Goal: Information Seeking & Learning: Learn about a topic

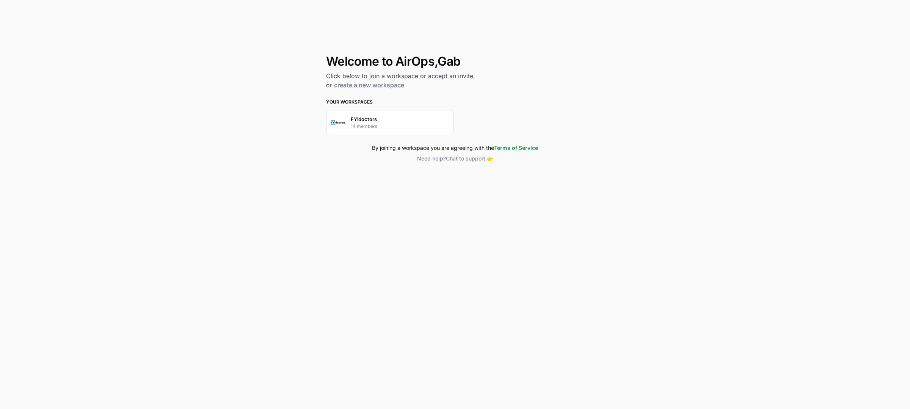
click at [361, 123] on p "14 members" at bounding box center [364, 126] width 27 height 7
click at [397, 114] on div "FYidoctors 14 members" at bounding box center [389, 122] width 127 height 25
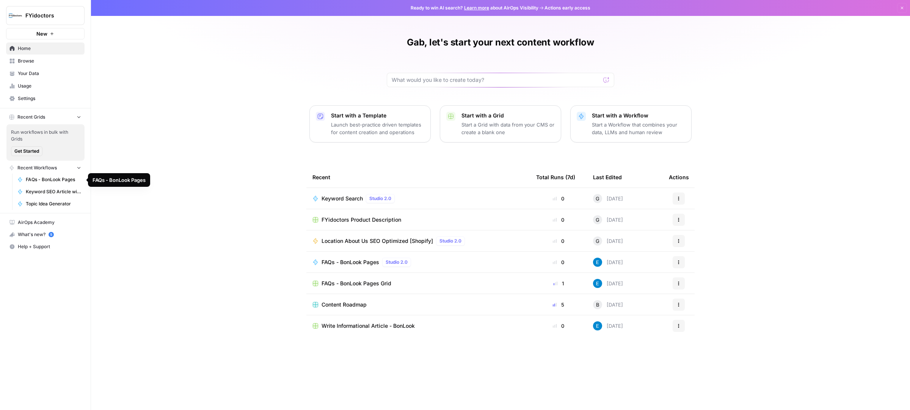
click at [22, 57] on link "Browse" at bounding box center [45, 61] width 78 height 12
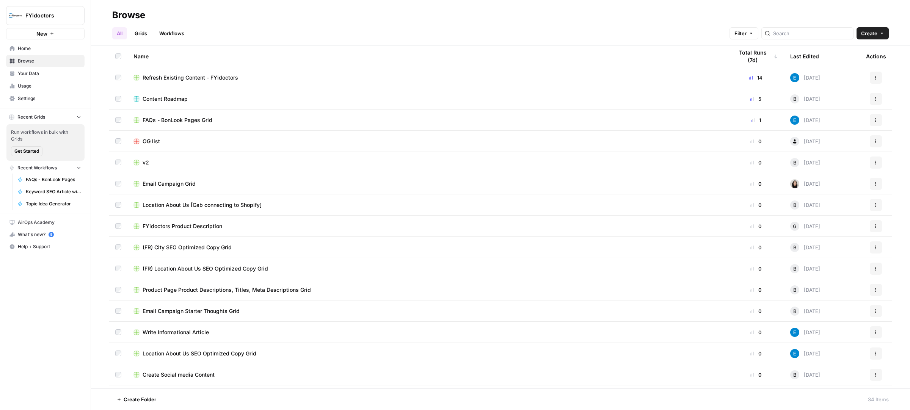
click at [170, 37] on link "Workflows" at bounding box center [172, 33] width 34 height 12
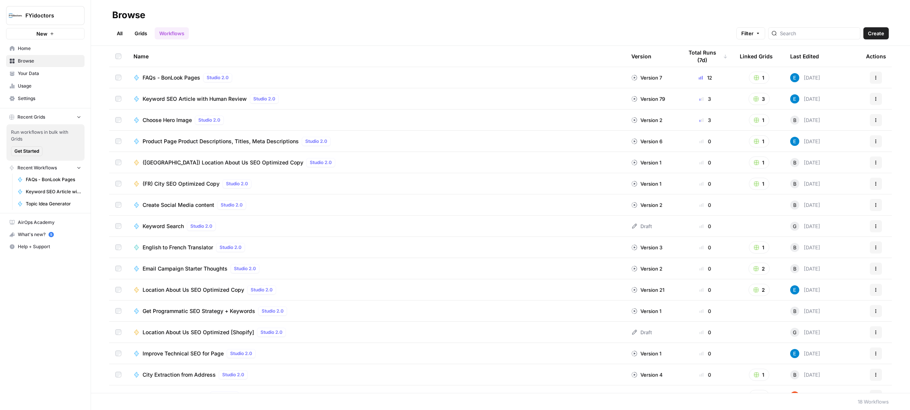
click at [140, 35] on link "Grids" at bounding box center [141, 33] width 22 height 12
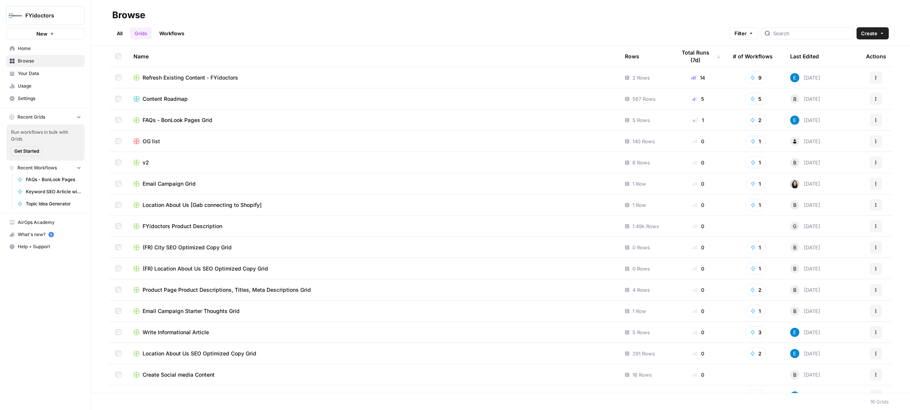
click at [171, 205] on span "Location About Us [Gab connecting to Shopify]" at bounding box center [202, 205] width 119 height 8
click at [797, 55] on div "Last Edited" at bounding box center [804, 56] width 29 height 21
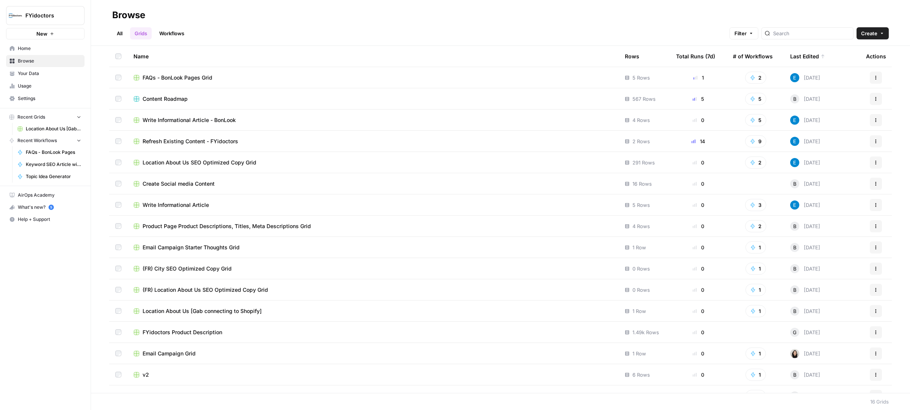
click at [121, 34] on link "All" at bounding box center [119, 33] width 15 height 12
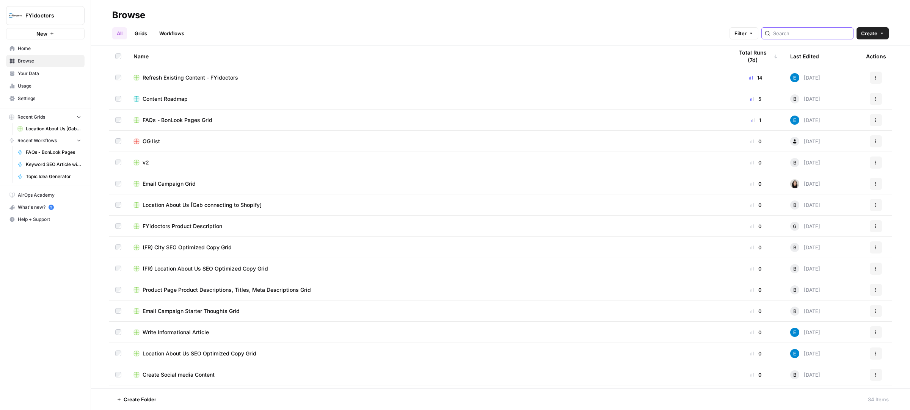
click at [804, 30] on input "search" at bounding box center [811, 34] width 77 height 8
type input "city"
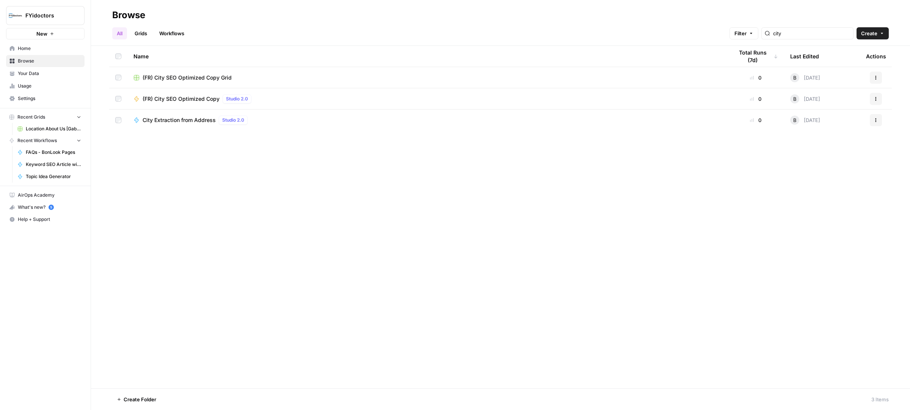
click at [184, 98] on span "(FR) City SEO Optimized Copy" at bounding box center [181, 99] width 77 height 8
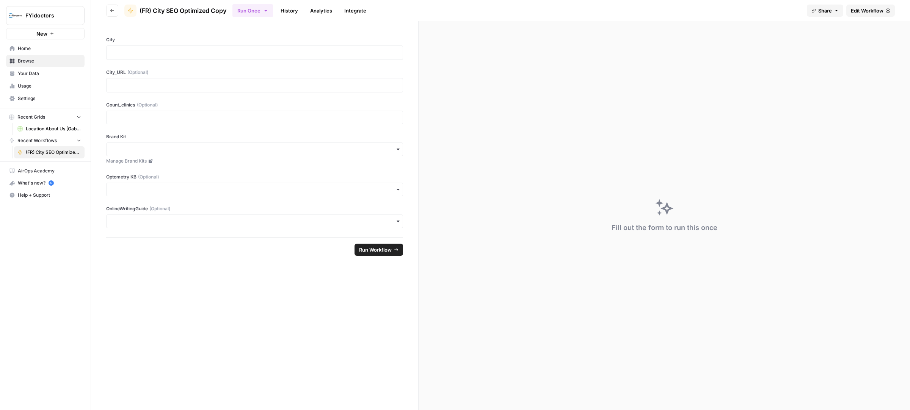
click at [117, 10] on button "Go back" at bounding box center [112, 11] width 12 height 12
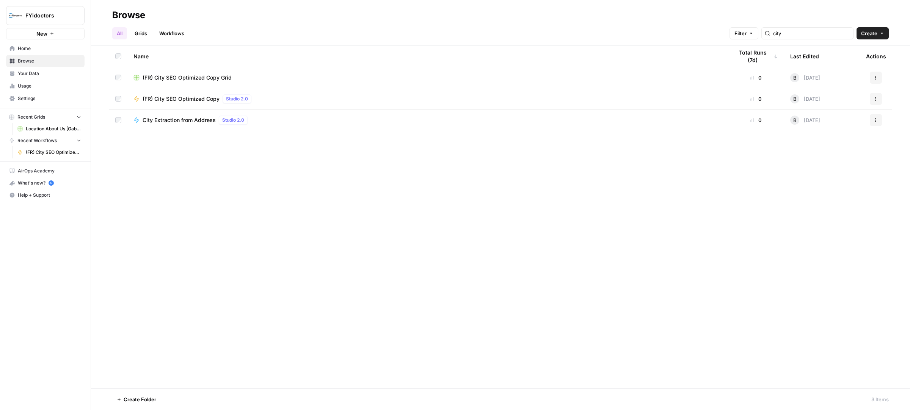
click at [175, 33] on link "Workflows" at bounding box center [172, 33] width 34 height 12
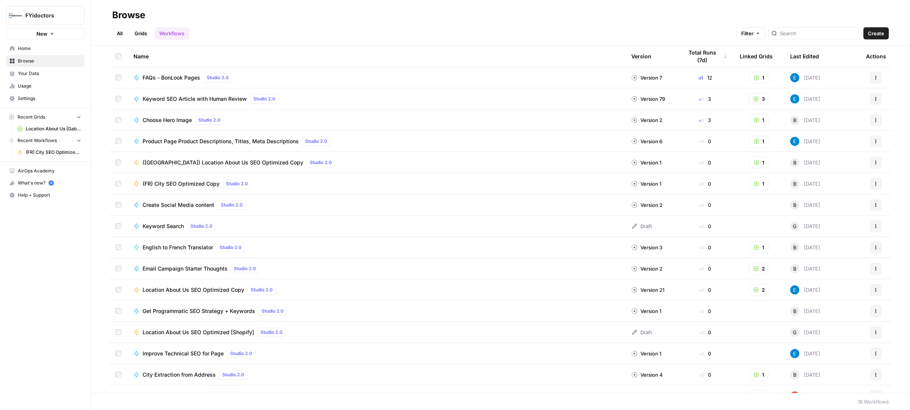
click at [46, 129] on span "Location About Us [Gab connecting to Shopify]" at bounding box center [53, 129] width 55 height 7
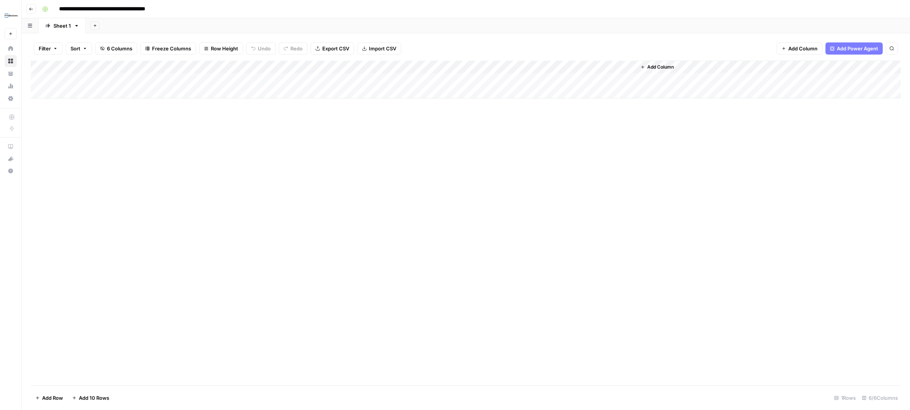
click at [35, 7] on button "Go back" at bounding box center [31, 9] width 10 height 10
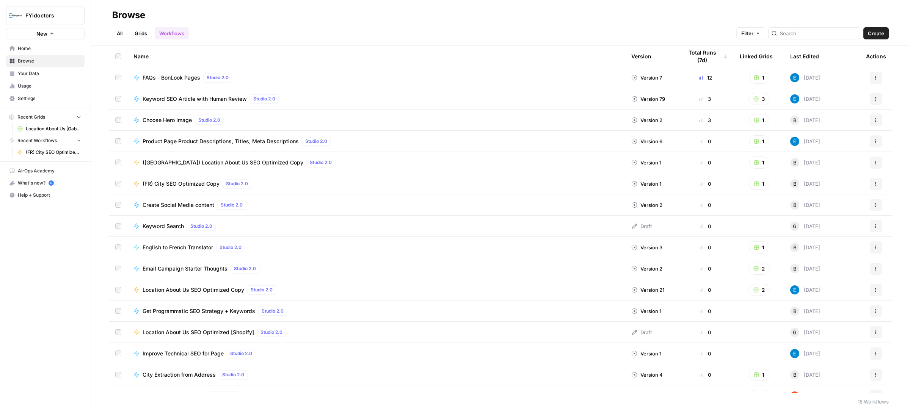
click at [141, 33] on link "Grids" at bounding box center [141, 33] width 22 height 12
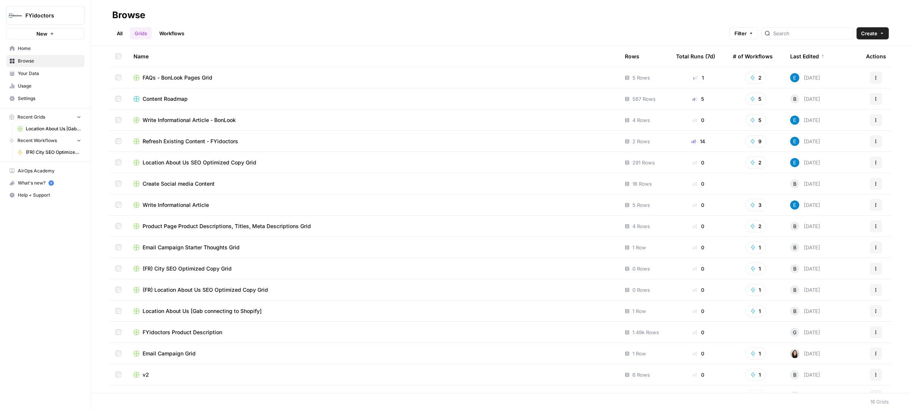
click at [176, 34] on link "Workflows" at bounding box center [172, 33] width 34 height 12
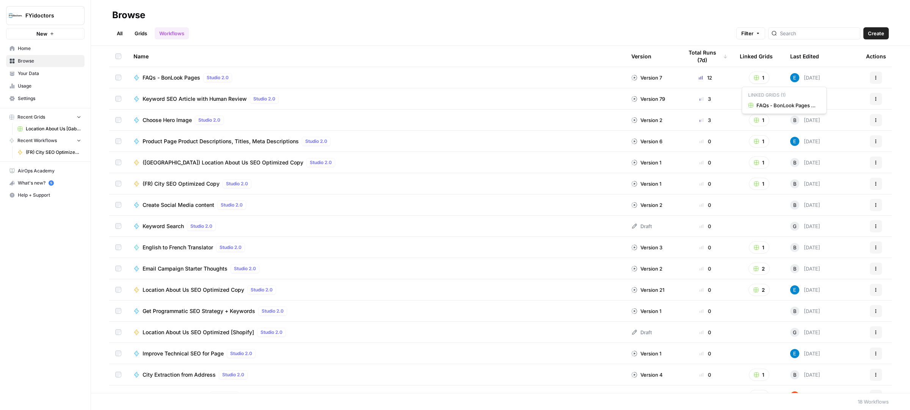
click at [754, 78] on icon "button" at bounding box center [756, 77] width 5 height 5
click at [640, 22] on div "All Grids Workflows Filter Create" at bounding box center [500, 30] width 777 height 18
click at [755, 99] on button "3" at bounding box center [759, 99] width 21 height 12
click at [186, 185] on span "(FR) City SEO Optimized Copy" at bounding box center [181, 184] width 77 height 8
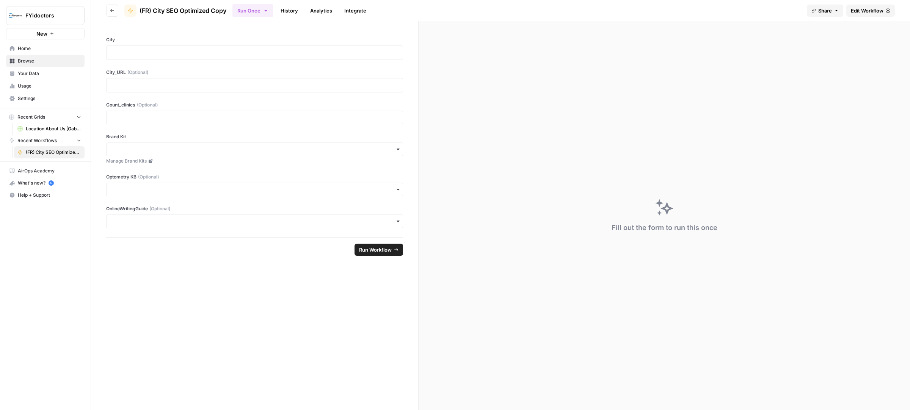
click at [291, 13] on link "History" at bounding box center [289, 11] width 27 height 12
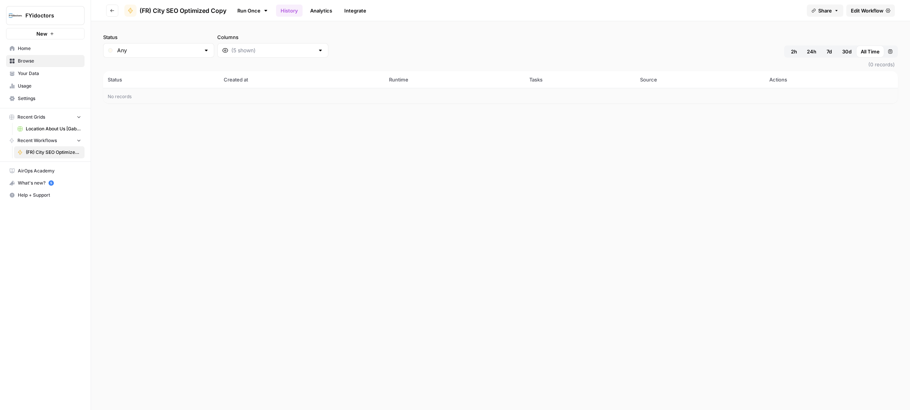
click at [324, 11] on link "Analytics" at bounding box center [321, 11] width 31 height 12
click at [360, 10] on link "Integrate" at bounding box center [355, 11] width 31 height 12
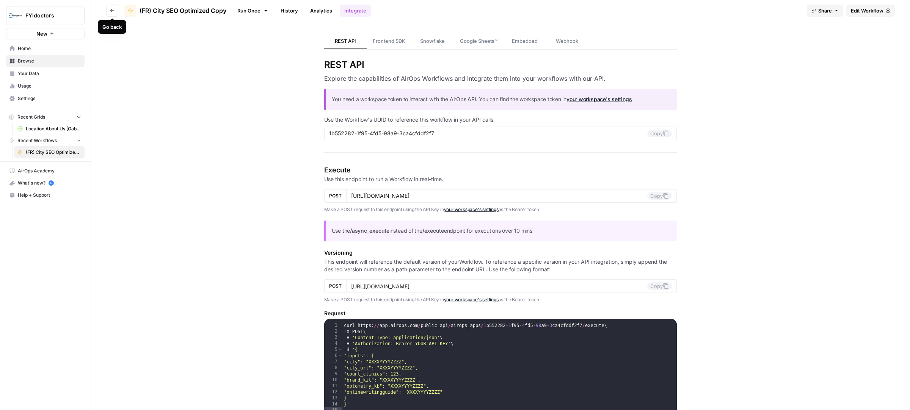
click at [111, 9] on icon "button" at bounding box center [112, 10] width 5 height 5
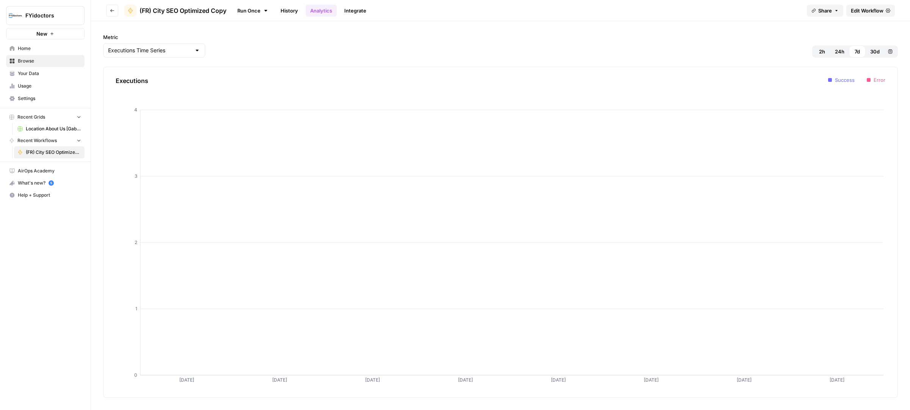
click at [35, 50] on span "Home" at bounding box center [49, 48] width 63 height 7
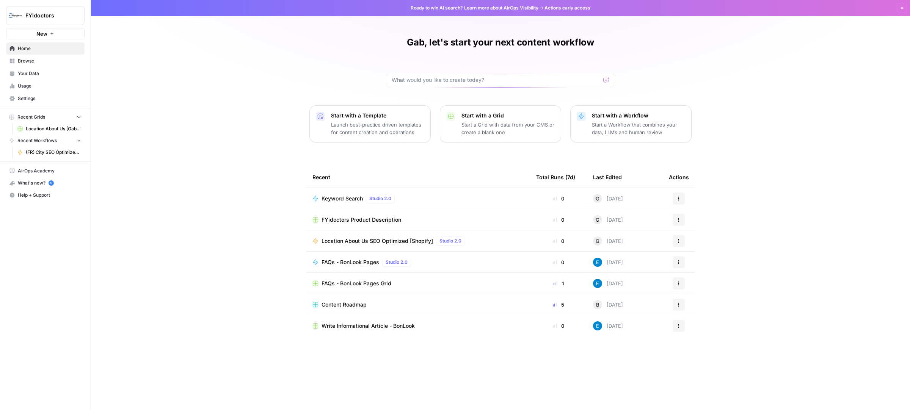
click at [343, 303] on span "Content Roadmap" at bounding box center [344, 305] width 45 height 8
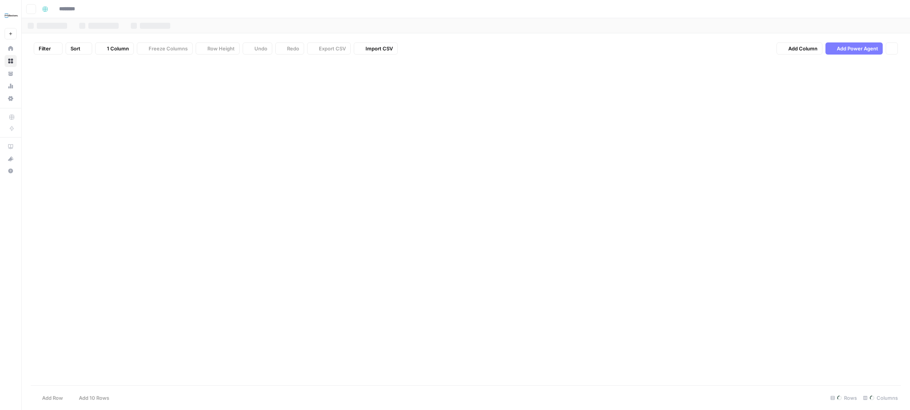
type input "**********"
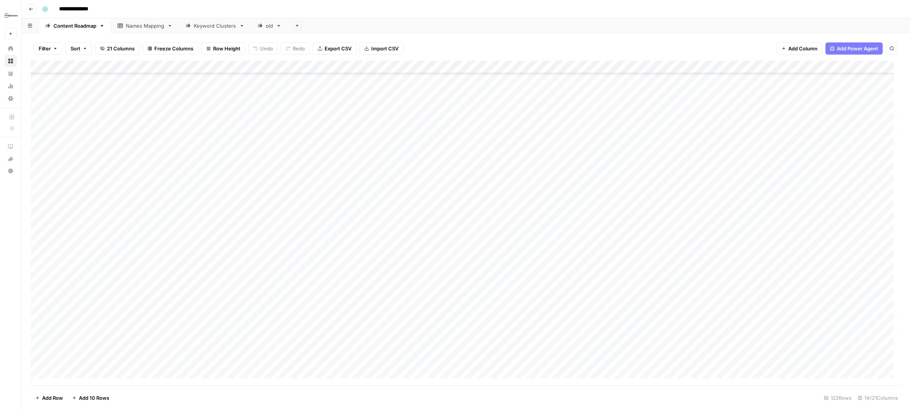
click at [29, 8] on icon "button" at bounding box center [31, 9] width 5 height 5
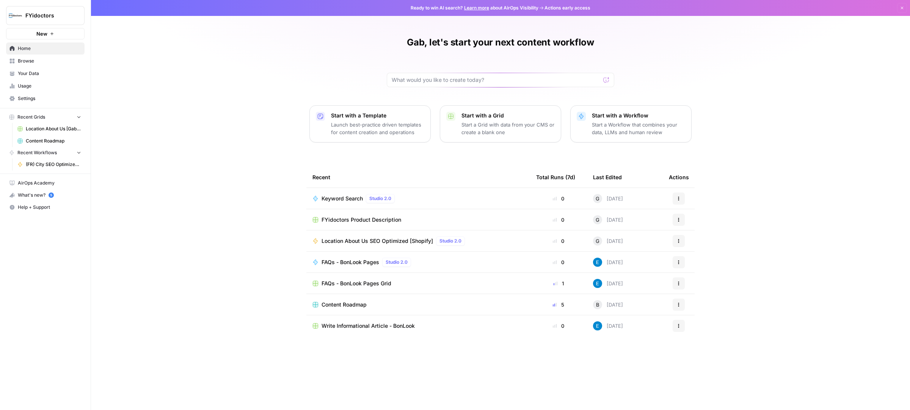
click at [347, 223] on span "FYidoctors Product Description" at bounding box center [362, 220] width 80 height 8
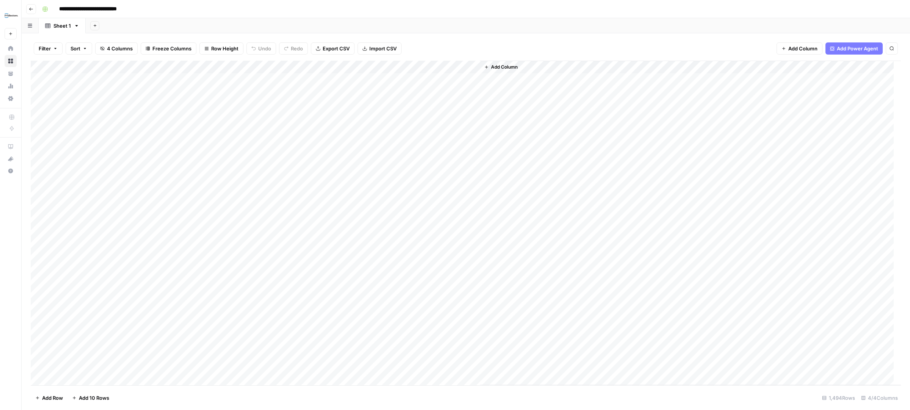
click at [27, 5] on button "Go back" at bounding box center [31, 9] width 10 height 10
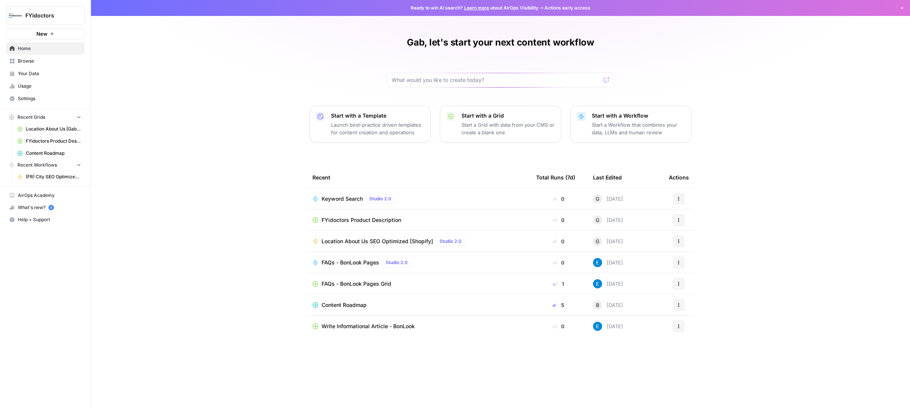
click at [42, 60] on span "Browse" at bounding box center [49, 61] width 63 height 7
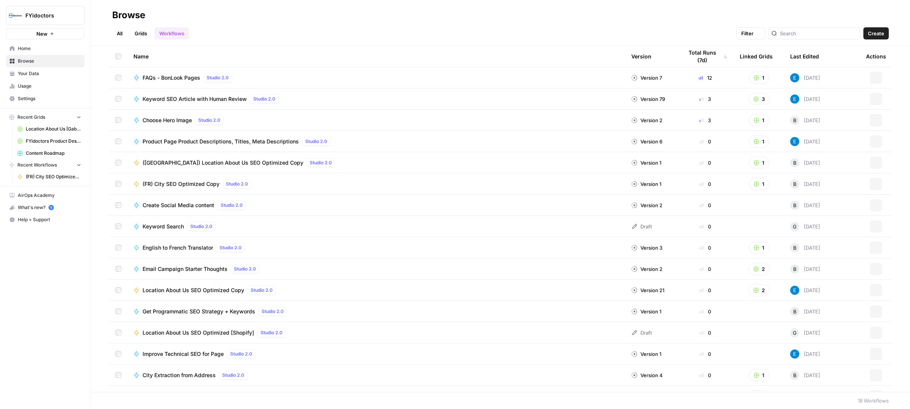
click at [36, 73] on span "Your Data" at bounding box center [49, 73] width 63 height 7
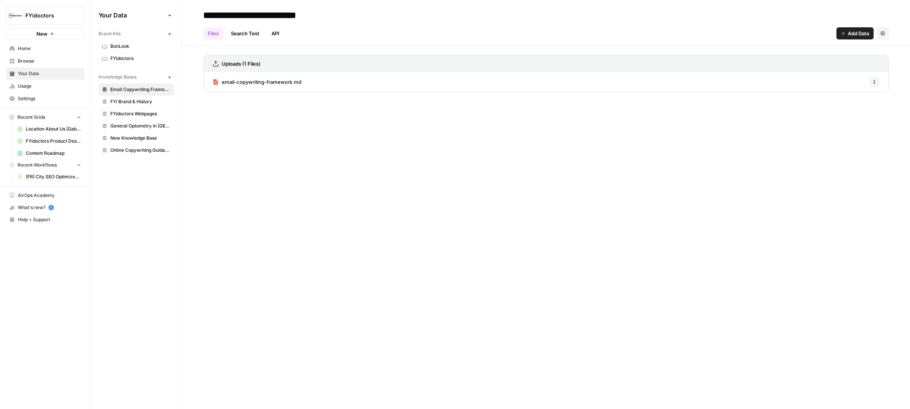
click at [140, 105] on span "FYi Brand & History" at bounding box center [140, 101] width 60 height 7
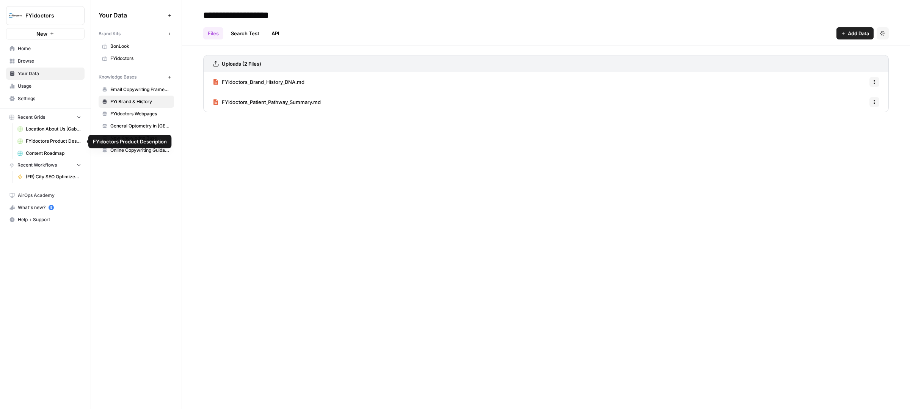
click at [44, 132] on span "Location About Us [Gab connecting to Shopify]" at bounding box center [53, 129] width 55 height 7
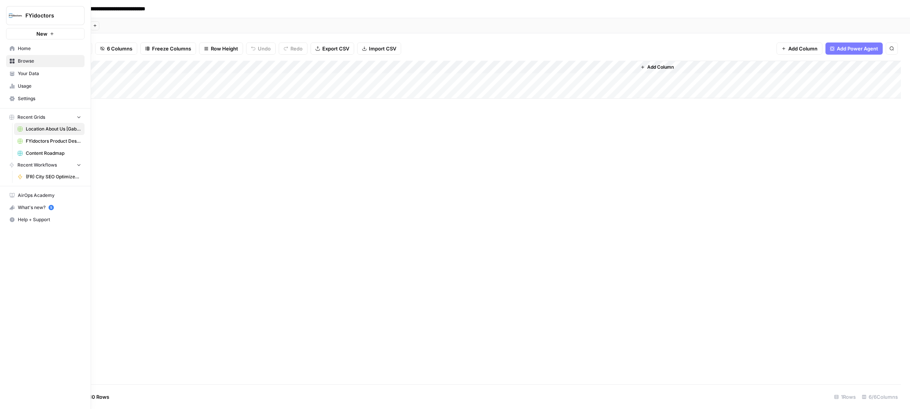
click at [27, 71] on span "Your Data" at bounding box center [49, 73] width 63 height 7
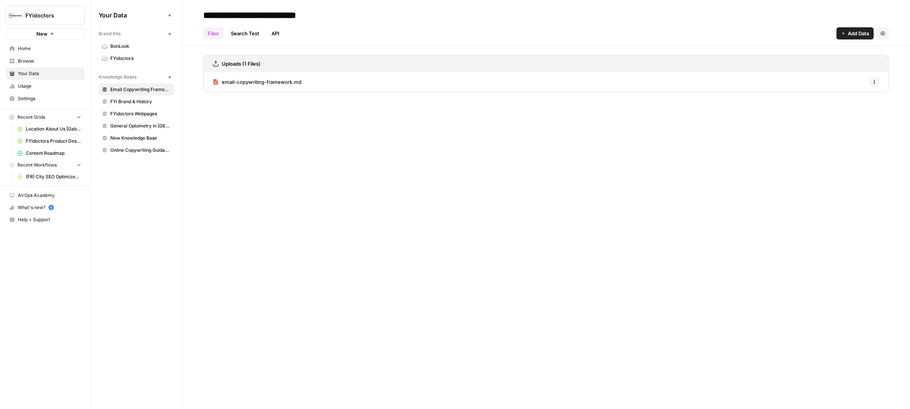
click at [143, 152] on span "Online Copywriting Guidance" at bounding box center [140, 150] width 60 height 7
click at [130, 140] on span "New Knowledge Base" at bounding box center [140, 138] width 60 height 7
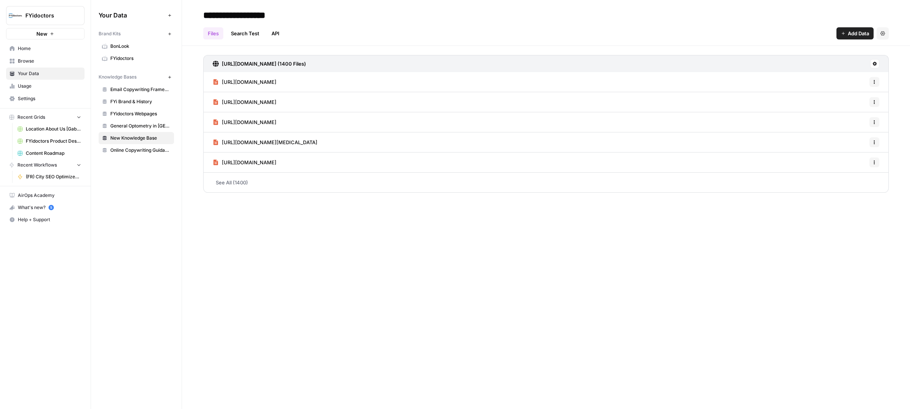
click at [138, 128] on span "General Optometry in Canada" at bounding box center [140, 125] width 60 height 7
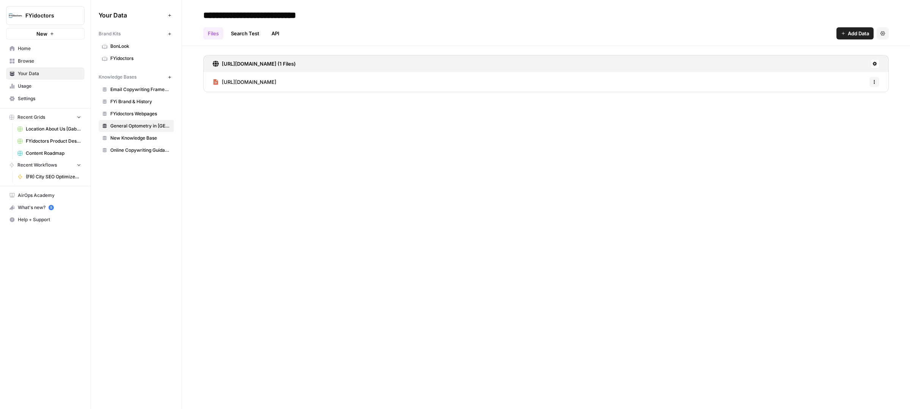
click at [119, 114] on span "FYidoctors Webpages" at bounding box center [140, 113] width 60 height 7
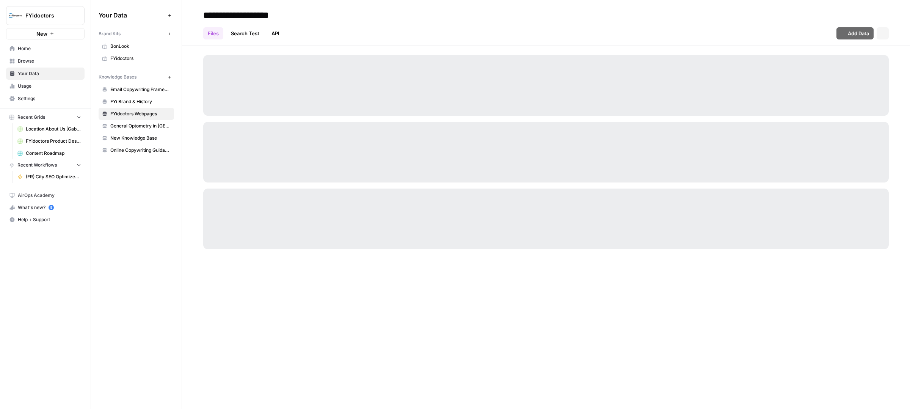
click at [129, 102] on span "FYi Brand & History" at bounding box center [140, 101] width 60 height 7
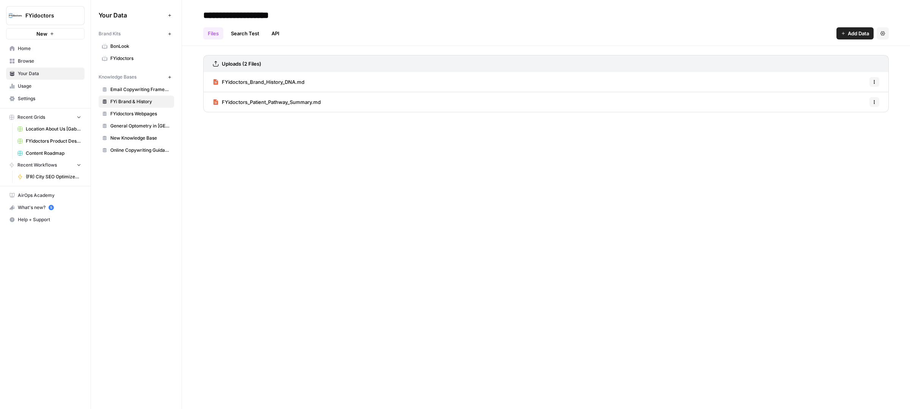
click at [140, 89] on span "Email Copywriting Framework" at bounding box center [140, 89] width 60 height 7
click at [39, 49] on span "Home" at bounding box center [49, 48] width 63 height 7
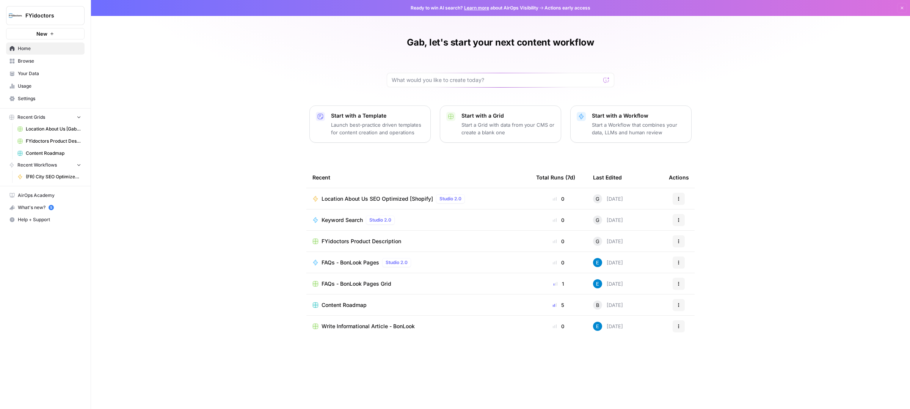
click at [31, 74] on span "Your Data" at bounding box center [49, 73] width 63 height 7
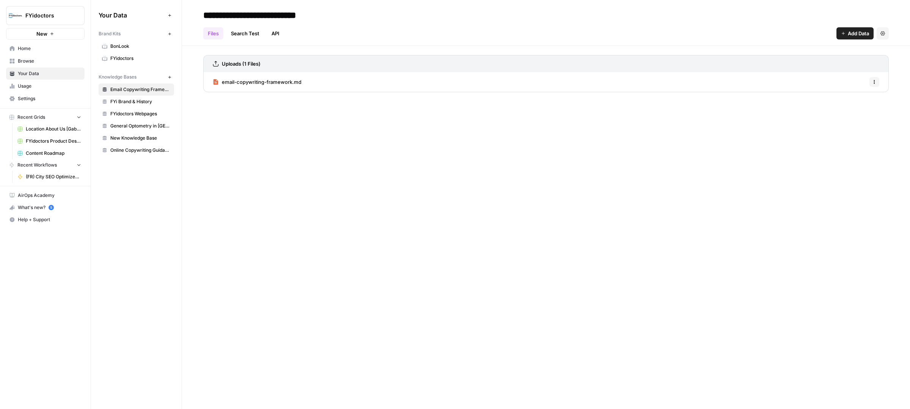
click at [121, 47] on span "BonLook" at bounding box center [140, 46] width 60 height 7
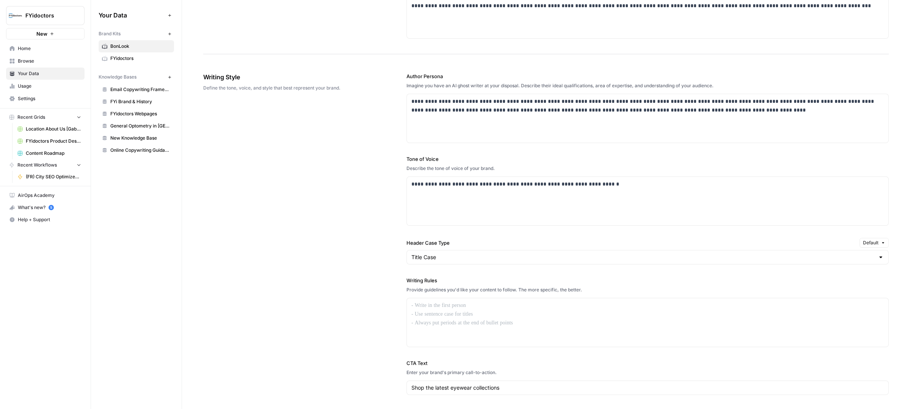
scroll to position [375, 0]
click at [119, 60] on span "FYidoctors" at bounding box center [140, 58] width 60 height 7
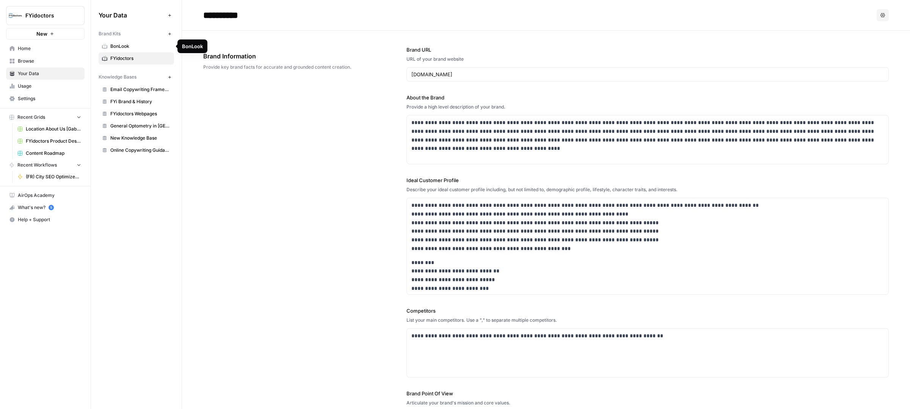
click at [122, 45] on span "BonLook" at bounding box center [140, 46] width 60 height 7
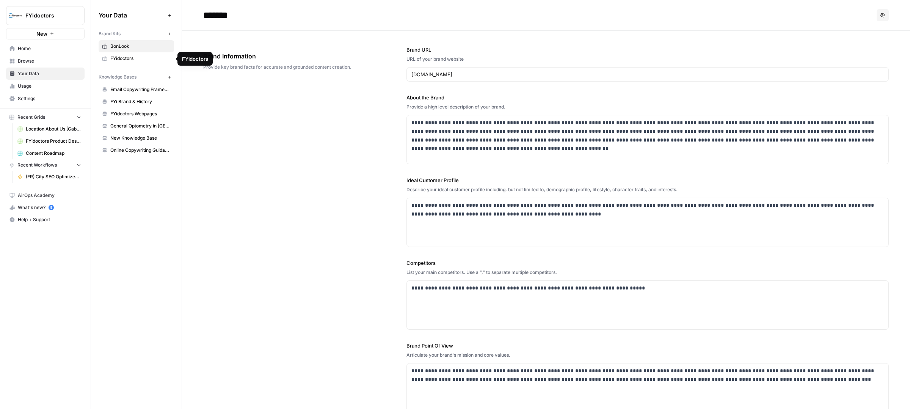
click at [130, 56] on span "FYidoctors" at bounding box center [140, 58] width 60 height 7
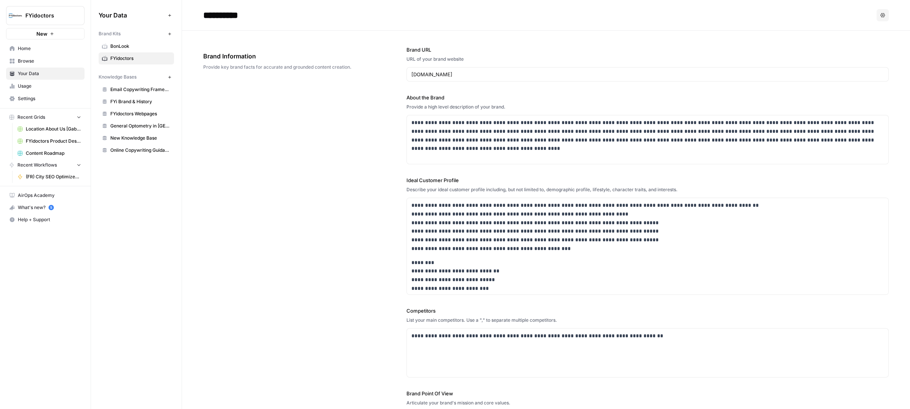
click at [122, 43] on span "BonLook" at bounding box center [140, 46] width 60 height 7
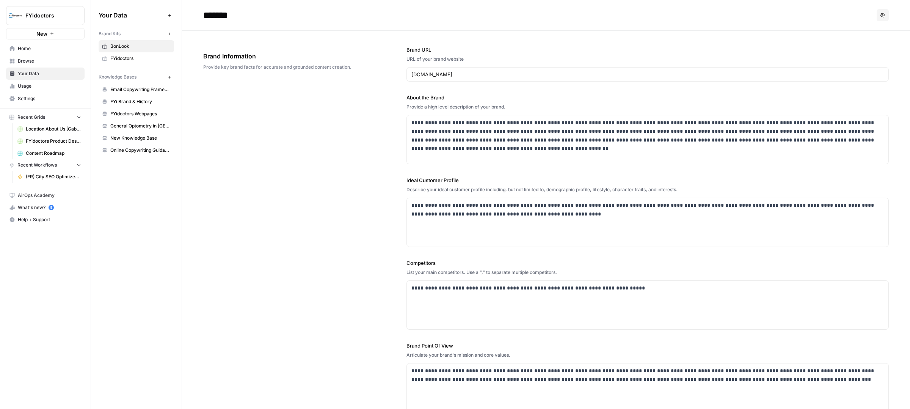
scroll to position [326, 0]
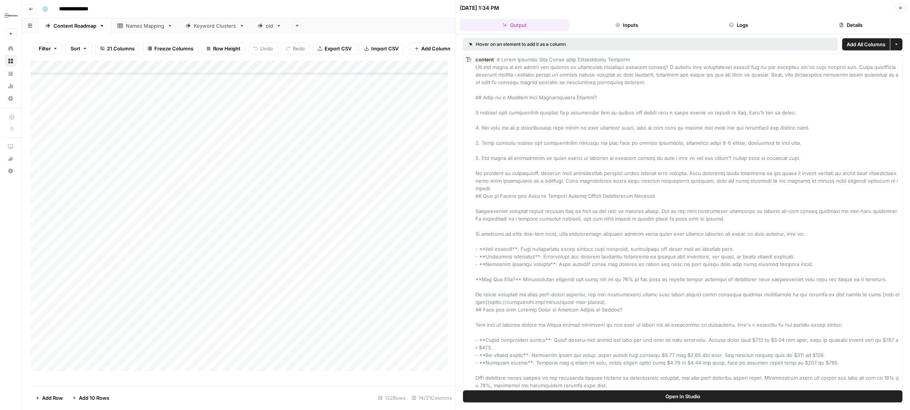
click at [31, 8] on icon "button" at bounding box center [31, 9] width 5 height 5
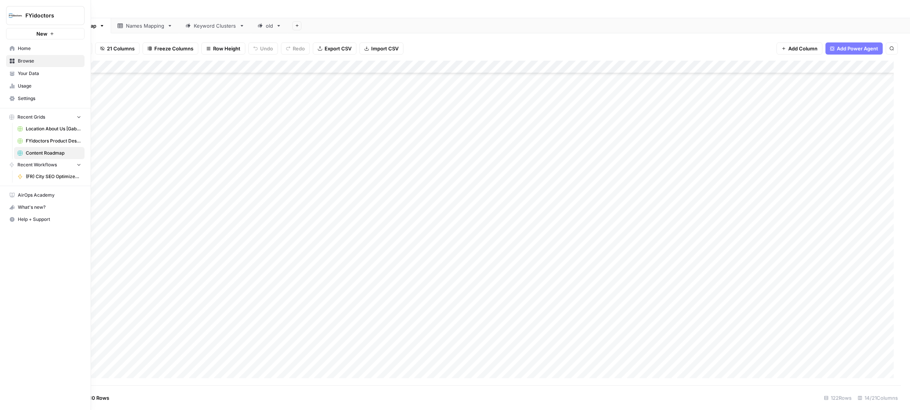
click at [30, 49] on span "Home" at bounding box center [49, 48] width 63 height 7
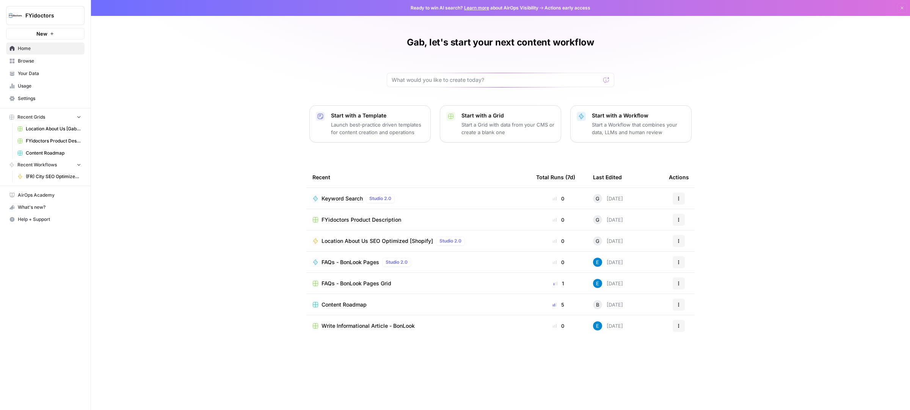
click at [371, 242] on span "Location About Us SEO Optimized [Shopify]" at bounding box center [377, 241] width 111 height 8
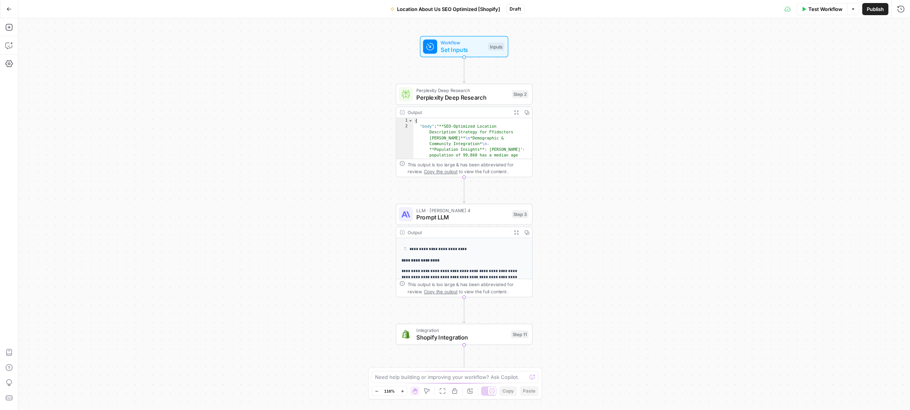
scroll to position [199, 0]
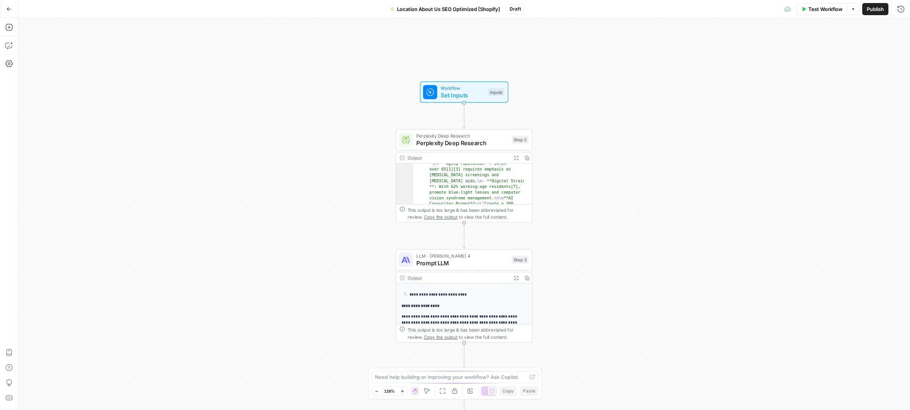
click at [471, 9] on span "Location About Us SEO Optimized [Shopify]" at bounding box center [448, 9] width 103 height 8
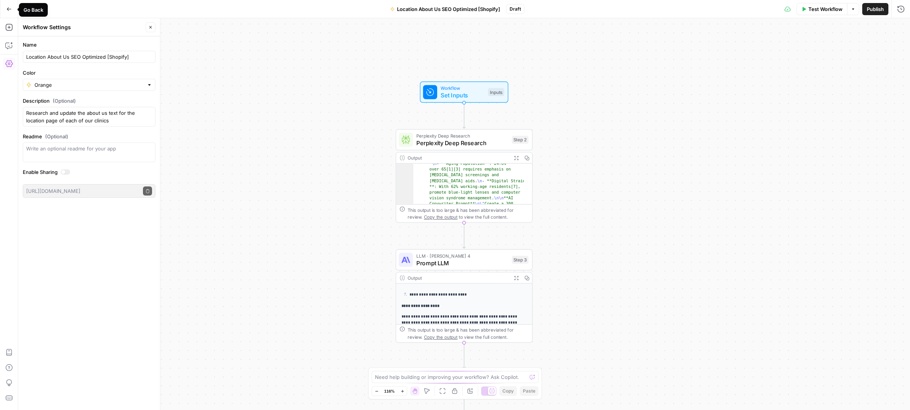
click at [12, 10] on button "Go Back" at bounding box center [9, 9] width 14 height 14
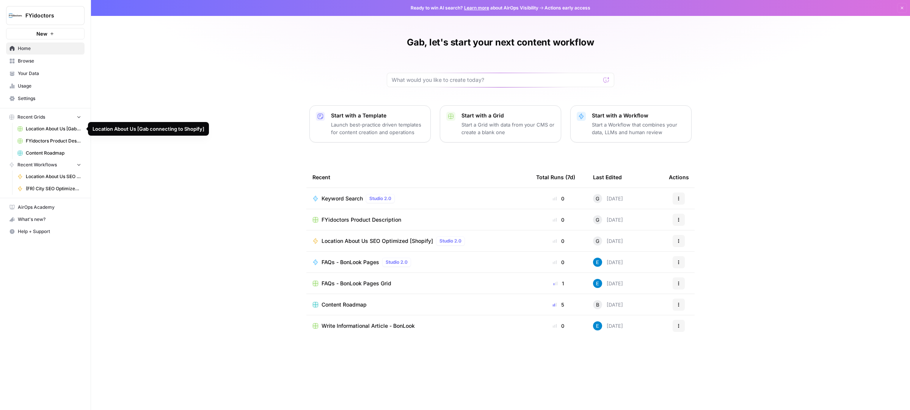
click at [44, 130] on span "Location About Us [Gab connecting to Shopify]" at bounding box center [53, 129] width 55 height 7
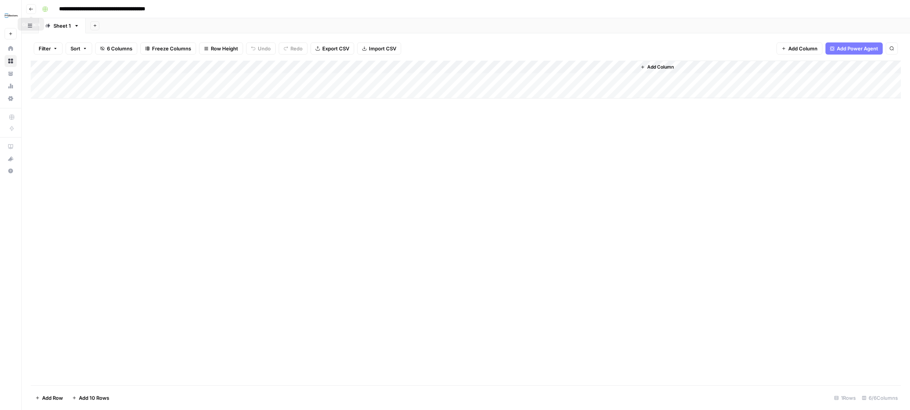
click at [33, 9] on icon "button" at bounding box center [31, 9] width 5 height 5
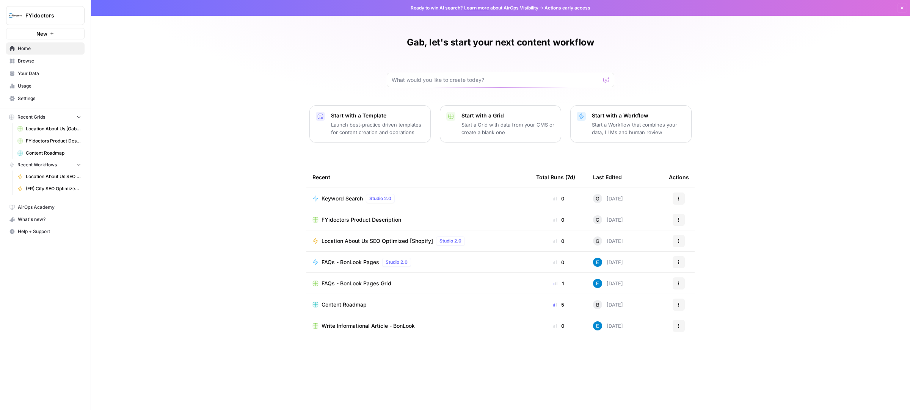
click at [389, 245] on span "Location About Us SEO Optimized [Shopify]" at bounding box center [377, 241] width 111 height 8
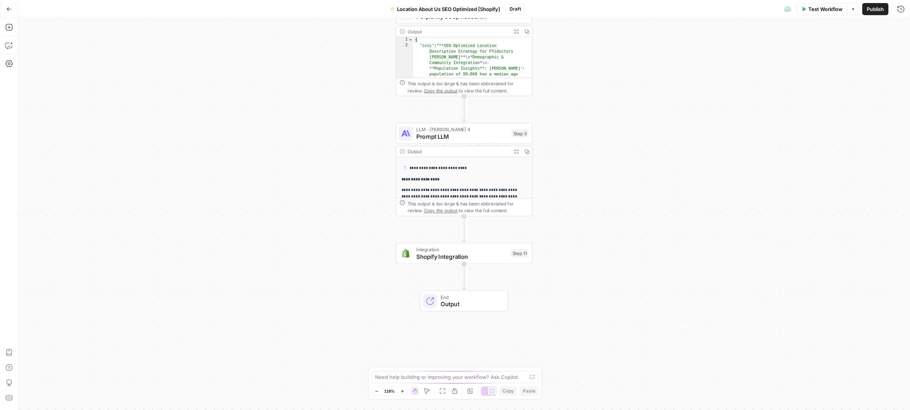
click at [467, 171] on div "**********" at bounding box center [464, 235] width 136 height 157
click at [463, 135] on span "Prompt LLM" at bounding box center [462, 136] width 92 height 9
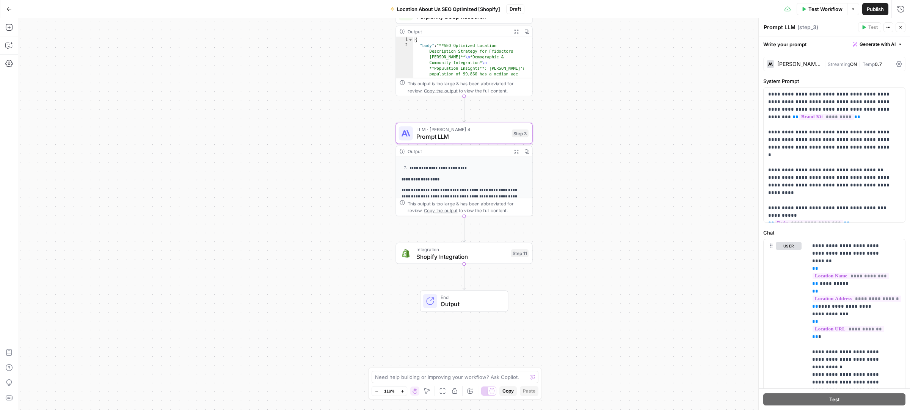
click at [11, 8] on icon "button" at bounding box center [8, 8] width 5 height 5
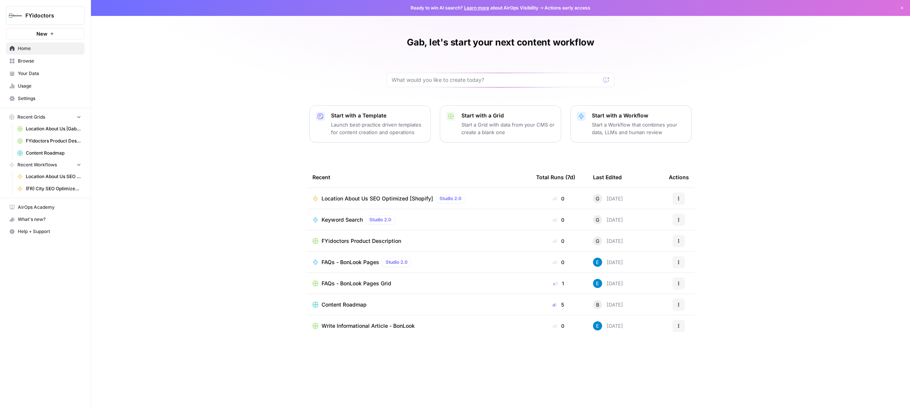
click at [48, 130] on span "Location About Us [Gab connecting to Shopify]" at bounding box center [53, 129] width 55 height 7
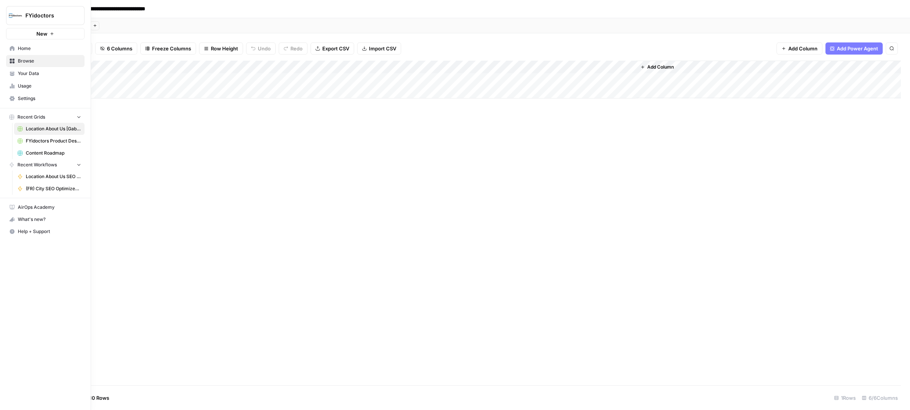
click at [30, 116] on span "Recent Grids" at bounding box center [31, 117] width 28 height 7
click at [25, 47] on span "Home" at bounding box center [49, 48] width 63 height 7
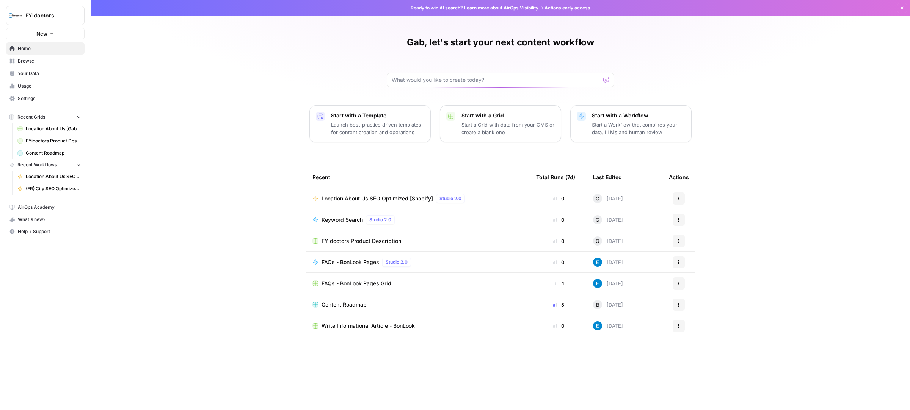
click at [29, 42] on link "Home" at bounding box center [45, 48] width 78 height 12
click at [25, 47] on span "Home" at bounding box center [49, 48] width 63 height 7
click at [45, 59] on span "Browse" at bounding box center [49, 61] width 63 height 7
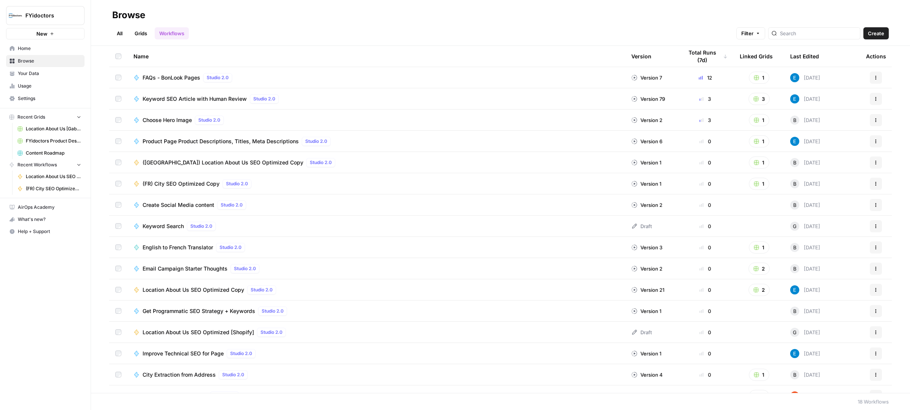
click at [137, 33] on link "Grids" at bounding box center [141, 33] width 22 height 12
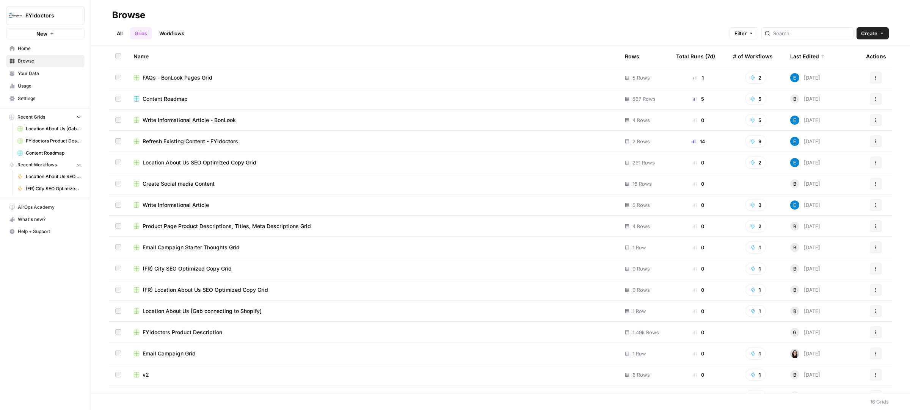
click at [218, 165] on span "Location About Us SEO Optimized Copy Grid" at bounding box center [200, 163] width 114 height 8
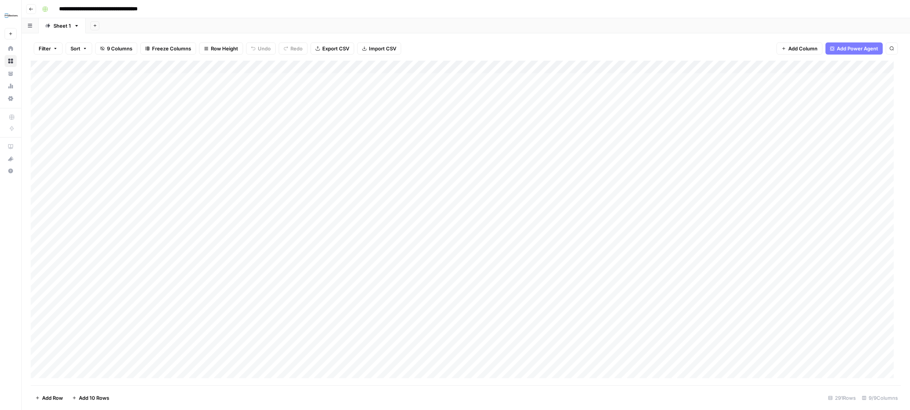
click at [31, 5] on button "Go back" at bounding box center [31, 9] width 10 height 10
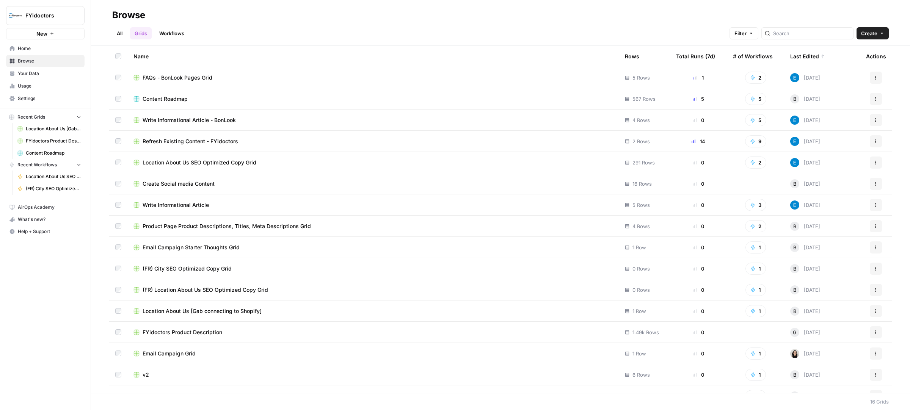
click at [177, 33] on link "Workflows" at bounding box center [172, 33] width 34 height 12
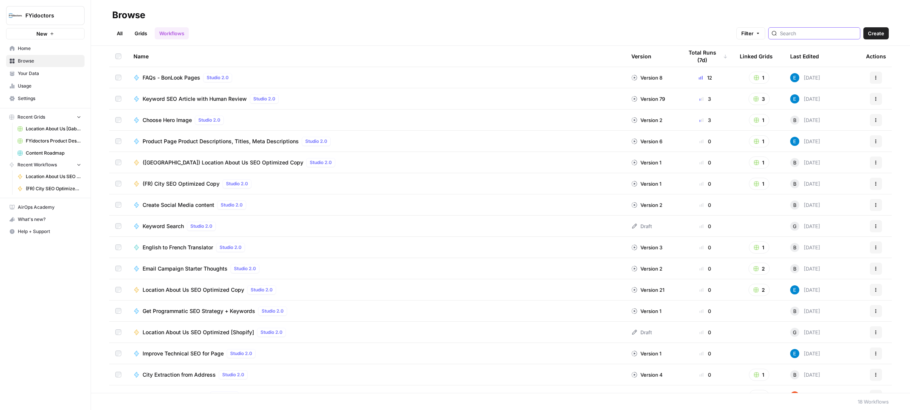
click at [800, 32] on input "search" at bounding box center [818, 34] width 77 height 8
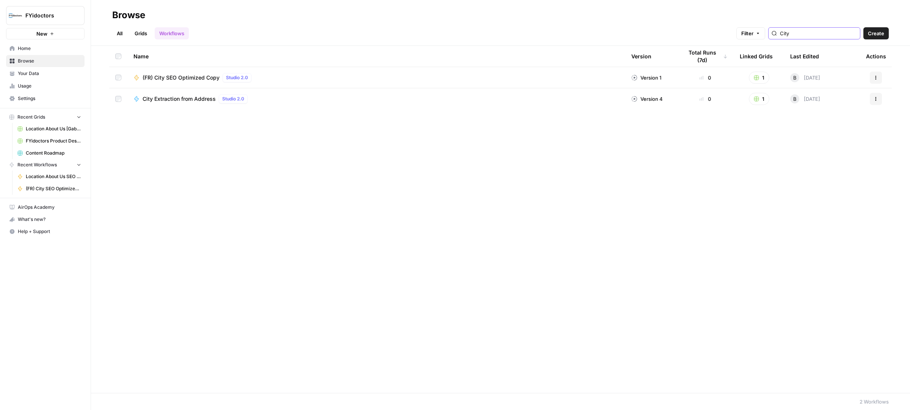
type input "City"
click at [173, 74] on span "(FR) City SEO Optimized Copy" at bounding box center [181, 78] width 77 height 8
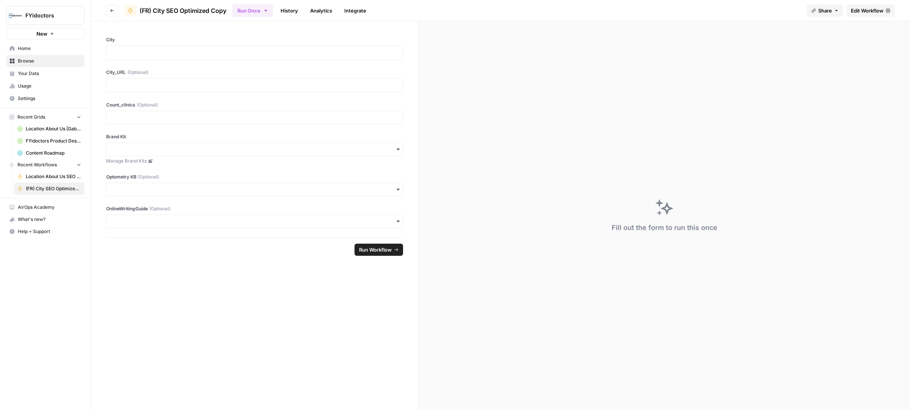
click at [294, 8] on link "History" at bounding box center [289, 11] width 27 height 12
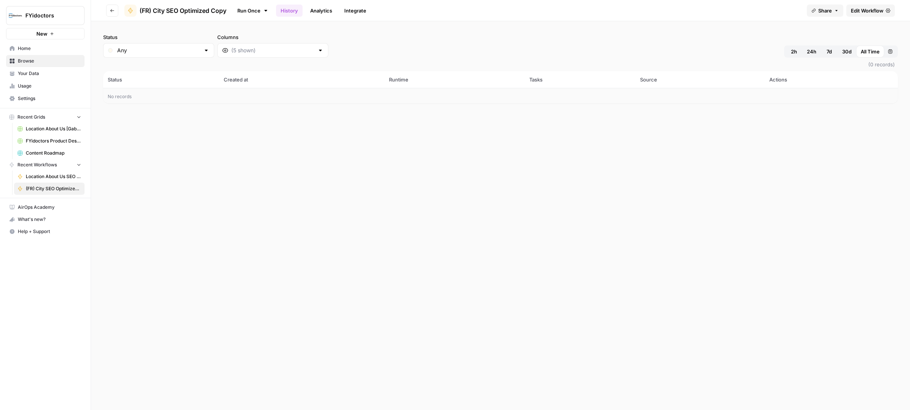
click at [330, 13] on link "Analytics" at bounding box center [321, 11] width 31 height 12
click at [362, 10] on link "Integrate" at bounding box center [355, 11] width 31 height 12
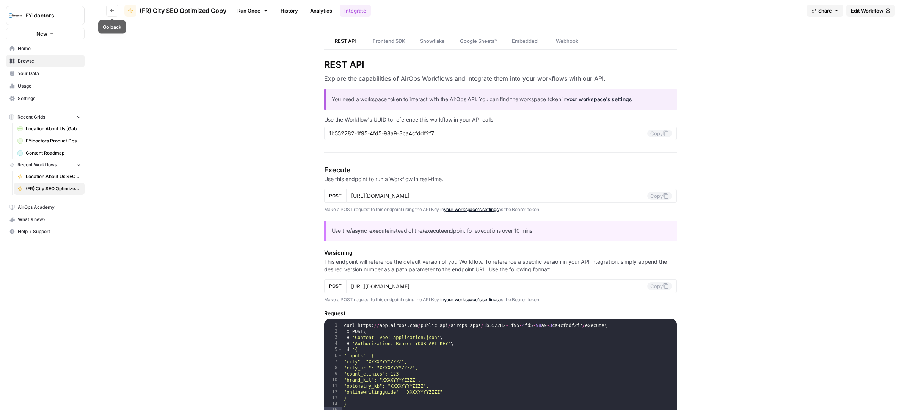
click at [112, 9] on icon "button" at bounding box center [112, 10] width 5 height 5
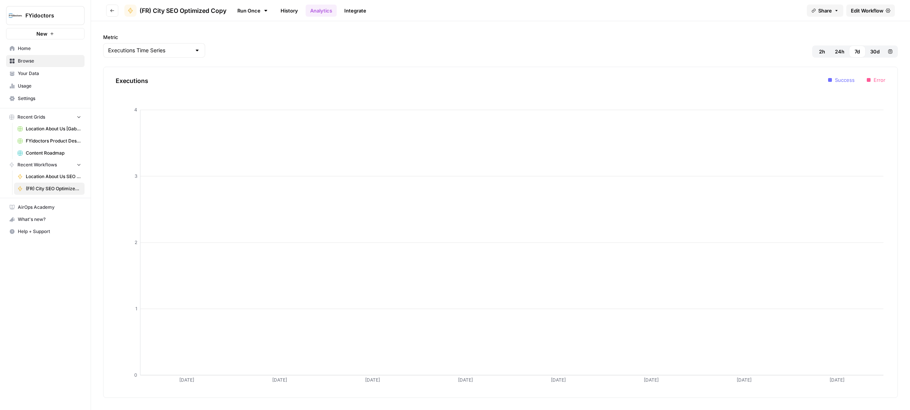
click at [113, 8] on icon "button" at bounding box center [112, 10] width 5 height 5
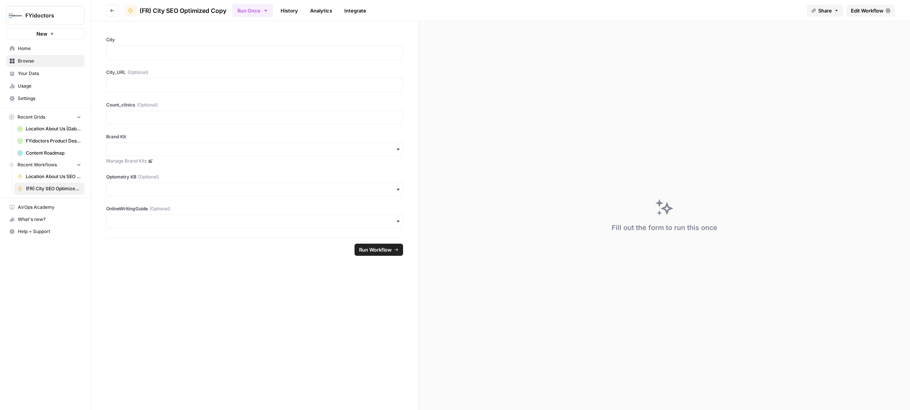
click at [113, 8] on icon "button" at bounding box center [112, 10] width 5 height 5
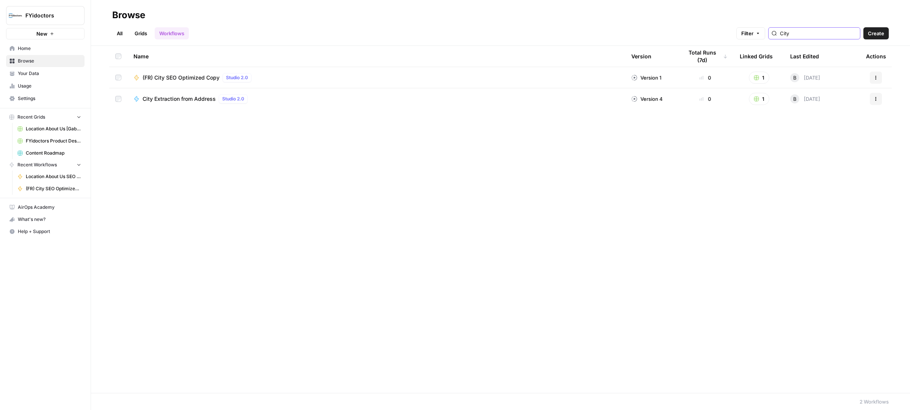
click at [824, 31] on input "City" at bounding box center [818, 34] width 77 height 8
click at [114, 33] on link "All" at bounding box center [119, 33] width 15 height 12
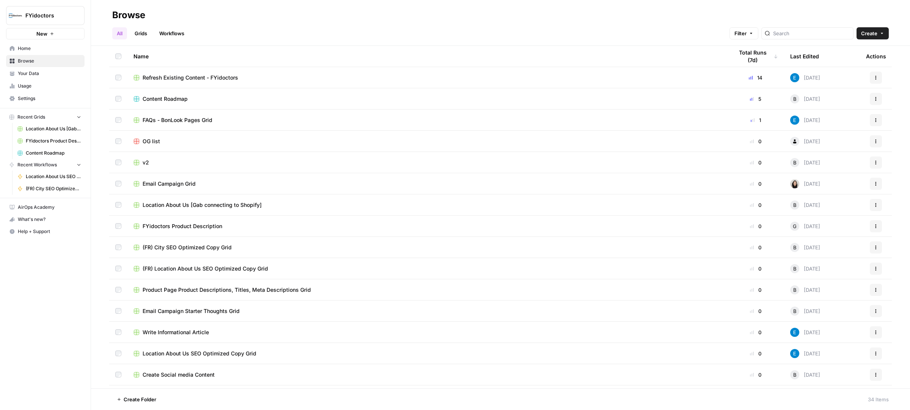
click at [815, 28] on div at bounding box center [807, 33] width 92 height 12
type input "City"
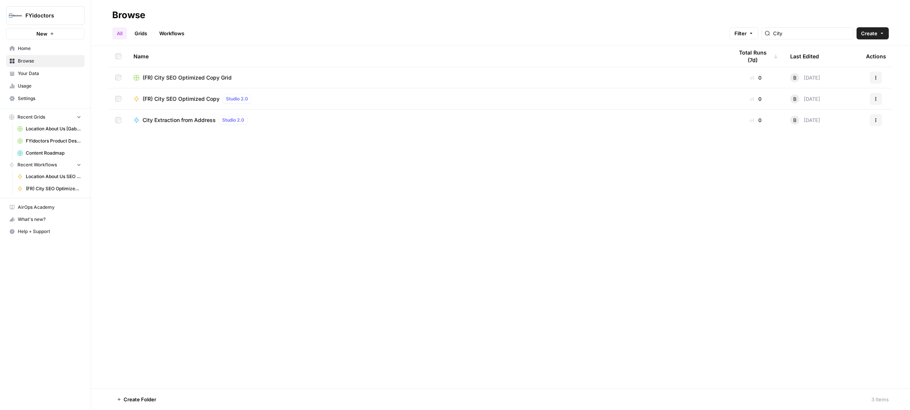
click at [435, 175] on div "Name Total Runs (7d) Last Edited Actions (FR) City SEO Optimized Copy Grid 0 B …" at bounding box center [500, 217] width 819 height 343
click at [165, 121] on span "City Extraction from Address" at bounding box center [179, 120] width 73 height 8
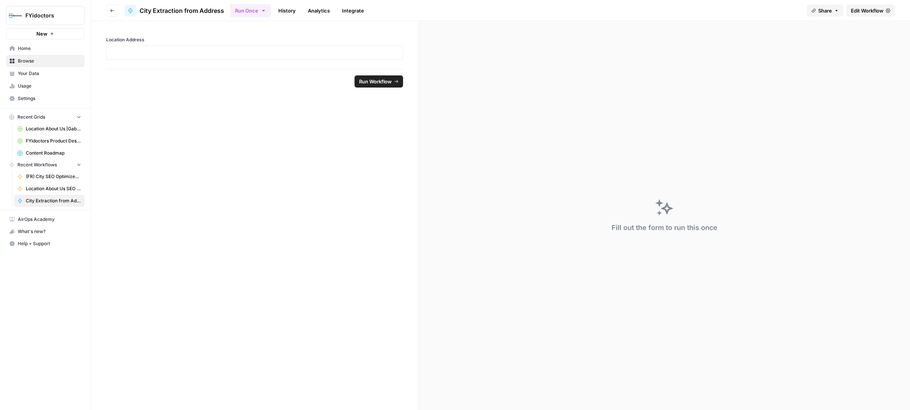
click at [110, 6] on button "Go back" at bounding box center [112, 11] width 12 height 12
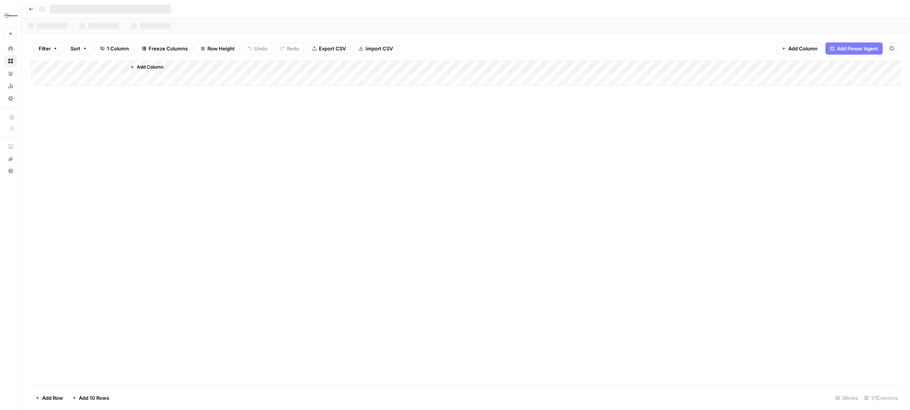
click at [70, 81] on div "Add Column" at bounding box center [466, 73] width 870 height 25
click at [26, 11] on button "Go back" at bounding box center [31, 9] width 10 height 10
click at [31, 7] on icon "button" at bounding box center [31, 9] width 5 height 5
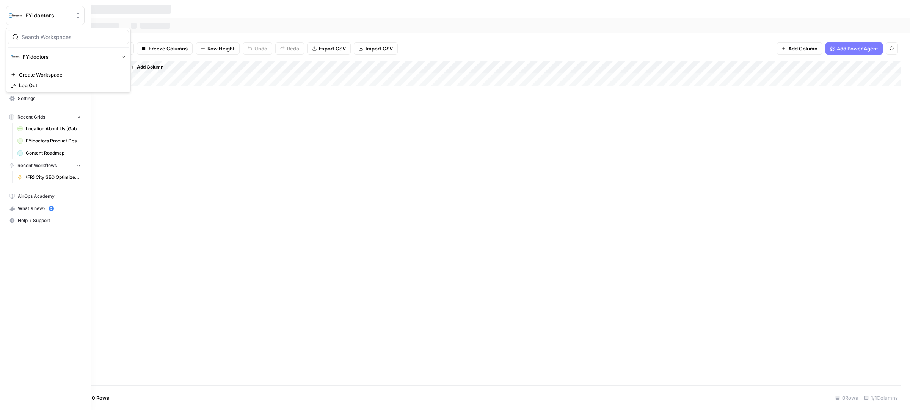
click at [12, 16] on img "Workspace: FYidoctors" at bounding box center [16, 16] width 14 height 14
click at [36, 55] on span "FYidoctors" at bounding box center [69, 57] width 93 height 8
